Goal: Information Seeking & Learning: Learn about a topic

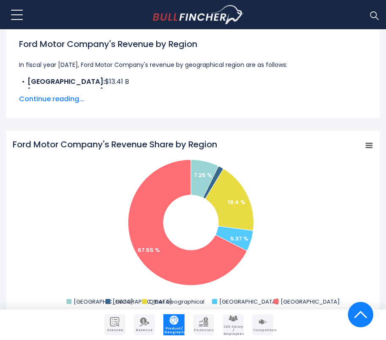
scroll to position [169, 0]
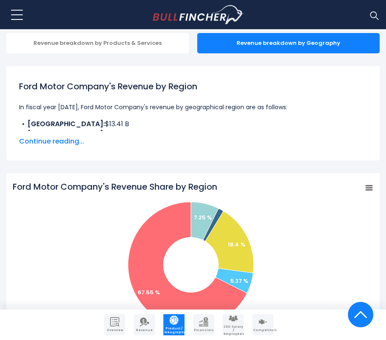
click at [69, 140] on span "Continue reading..." at bounding box center [193, 141] width 348 height 10
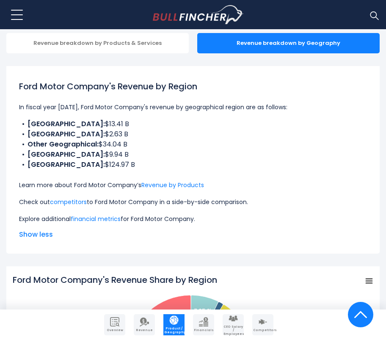
drag, startPoint x: 123, startPoint y: 146, endPoint x: 32, endPoint y: 138, distance: 91.3
click at [32, 138] on ul "CANADA: $13.41 B [GEOGRAPHIC_DATA]: $2.63 B Other Geographical: $34.04 B [GEOGR…" at bounding box center [193, 144] width 348 height 51
click at [205, 159] on li "[GEOGRAPHIC_DATA]: $9.94 B" at bounding box center [193, 154] width 348 height 10
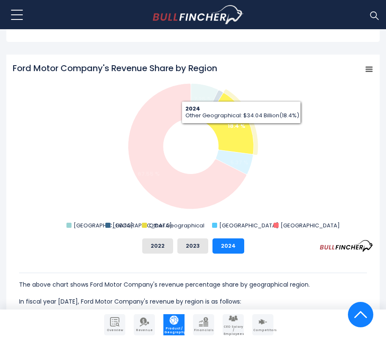
click at [241, 130] on text "18.4 %" at bounding box center [237, 126] width 18 height 8
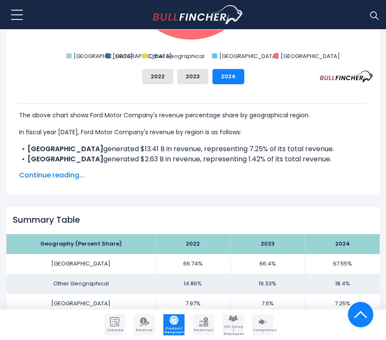
scroll to position [592, 0]
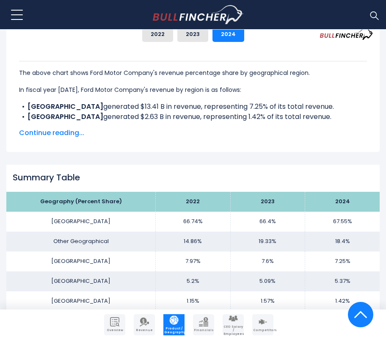
click at [73, 136] on span "Continue reading..." at bounding box center [193, 133] width 348 height 10
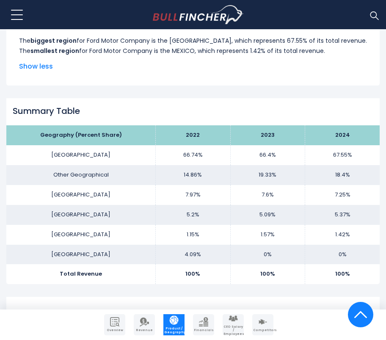
scroll to position [762, 0]
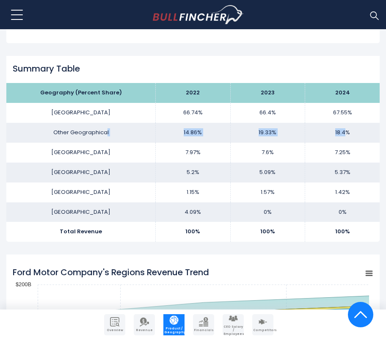
drag, startPoint x: 105, startPoint y: 132, endPoint x: 347, endPoint y: 135, distance: 241.6
click at [347, 135] on tr "Other Geographical 14.86% 19.33% 18.4%" at bounding box center [192, 133] width 373 height 20
click at [349, 135] on td "18.4%" at bounding box center [342, 133] width 74 height 20
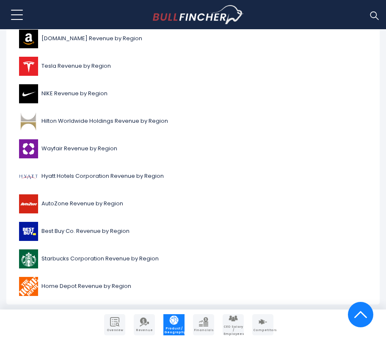
scroll to position [2496, 0]
